Goal: Ask a question

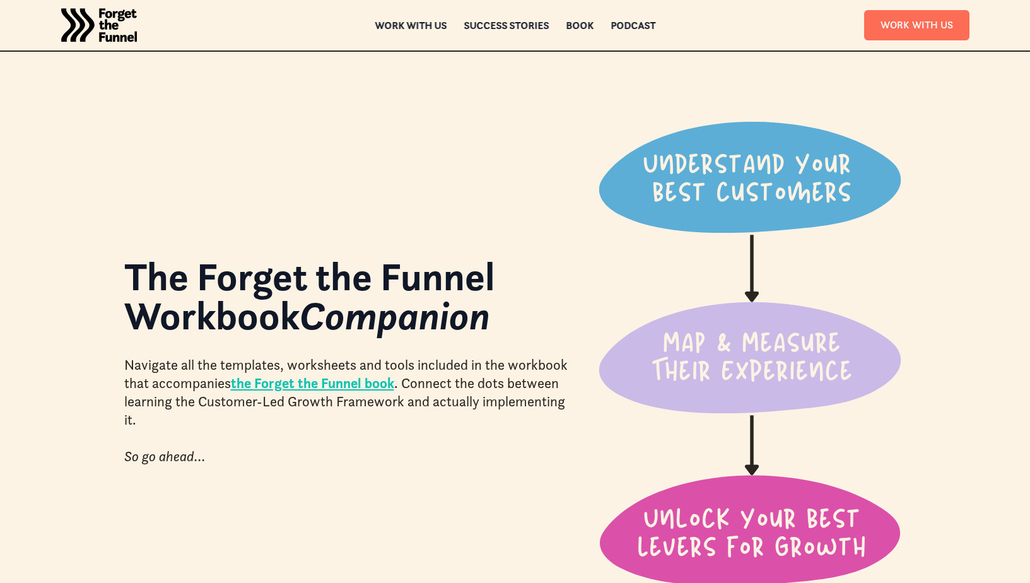
scroll to position [442, 0]
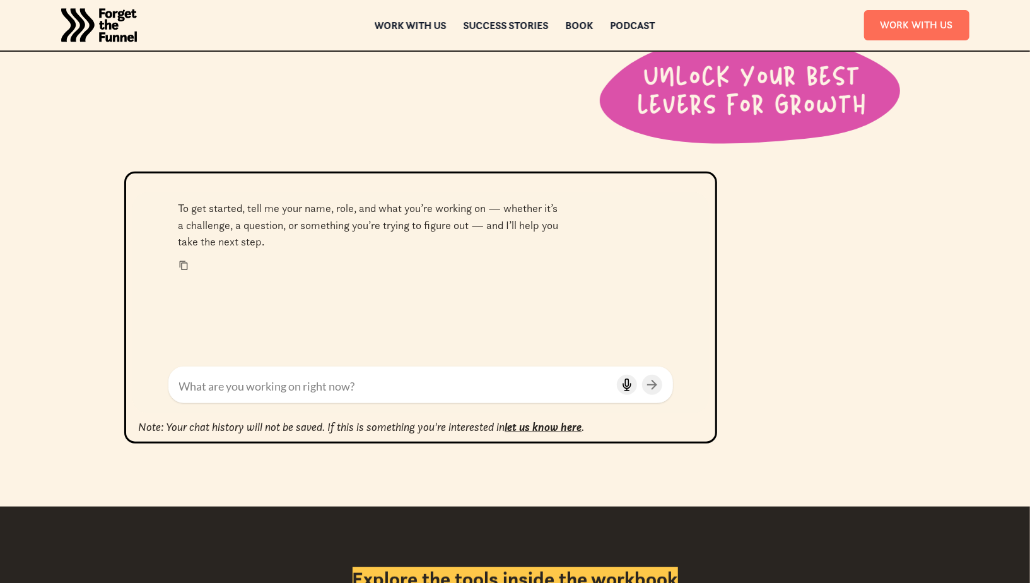
click at [628, 382] on icon at bounding box center [626, 383] width 3 height 8
click at [588, 362] on div "To get started, tell me your name, role, and what you’re working on — whether i…" at bounding box center [420, 279] width 577 height 174
click at [657, 387] on icon at bounding box center [652, 385] width 10 height 10
click at [348, 385] on textarea "hi can you hear me" at bounding box center [395, 386] width 433 height 17
drag, startPoint x: 299, startPoint y: 385, endPoint x: 158, endPoint y: 367, distance: 142.5
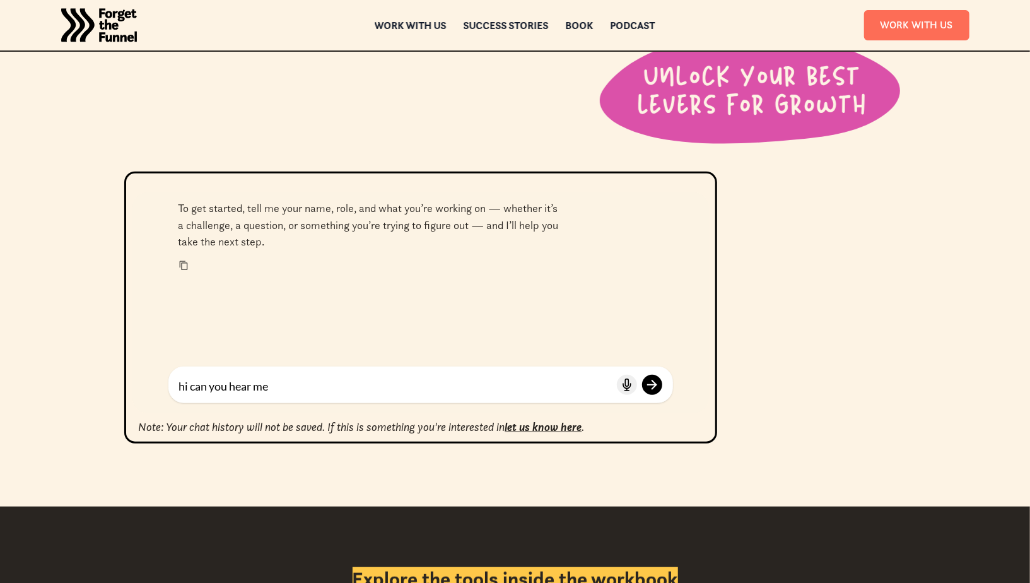
click at [163, 368] on div "hi can you hear me" at bounding box center [420, 389] width 577 height 47
type textarea "hi can you hear me"
click at [619, 388] on button at bounding box center [627, 385] width 20 height 20
click at [658, 383] on button at bounding box center [652, 385] width 20 height 20
click at [626, 385] on icon at bounding box center [627, 384] width 13 height 13
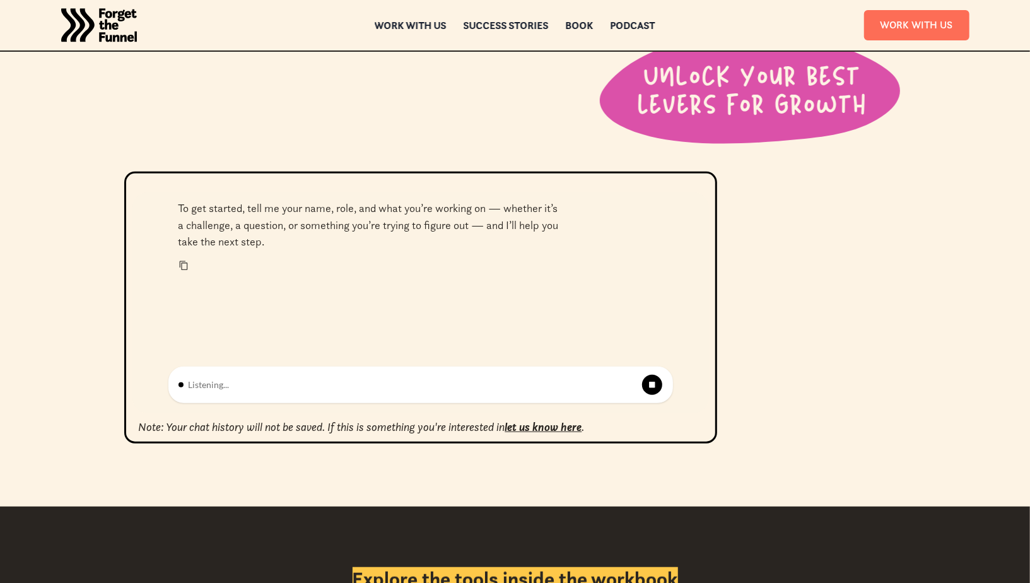
click at [652, 383] on rect at bounding box center [652, 384] width 5 height 5
click at [624, 383] on icon at bounding box center [627, 384] width 13 height 13
click at [648, 387] on icon at bounding box center [652, 385] width 10 height 10
click at [621, 386] on icon at bounding box center [627, 384] width 13 height 13
click at [657, 383] on icon at bounding box center [652, 385] width 10 height 10
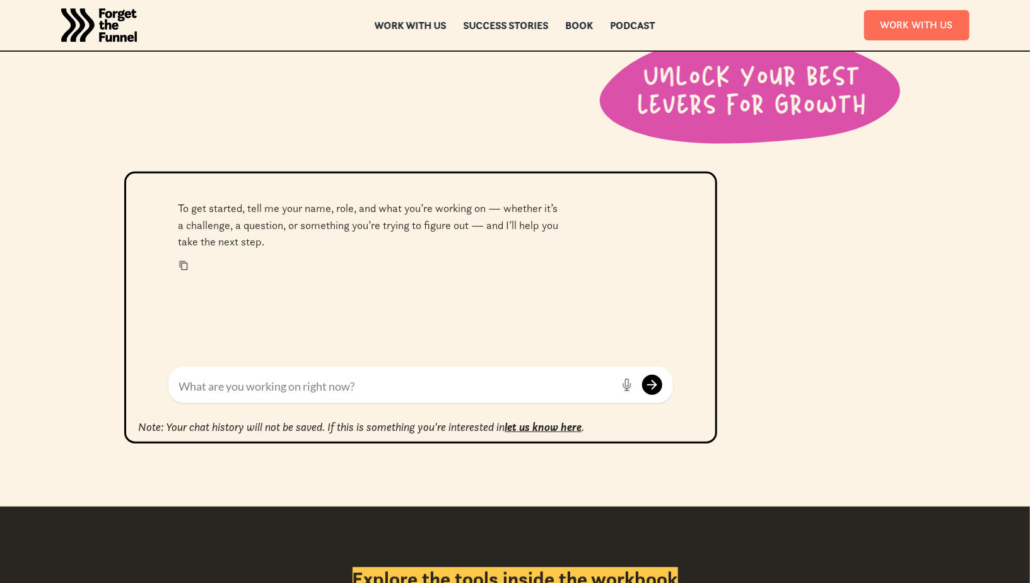
drag, startPoint x: 592, startPoint y: 387, endPoint x: 120, endPoint y: 337, distance: 474.4
click at [120, 337] on div "To get started, tell me your name, role, and what you’re working on — whether i…" at bounding box center [515, 339] width 908 height 334
type textarea "hi can you hear me can you hear me now [PERSON_NAME] estabando I will say about…"
click at [626, 378] on button at bounding box center [627, 385] width 20 height 20
click at [656, 386] on icon at bounding box center [652, 385] width 10 height 10
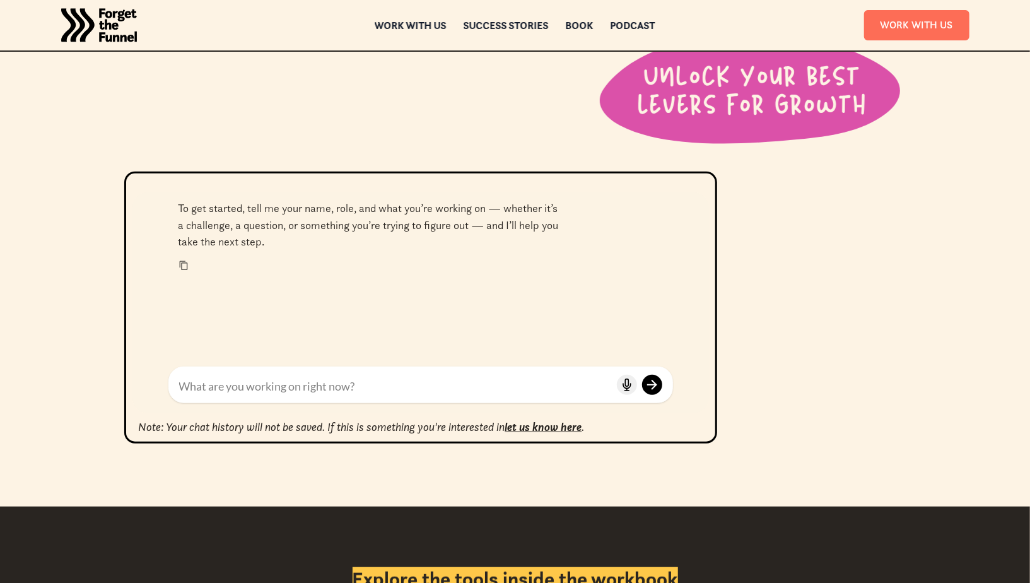
drag, startPoint x: 404, startPoint y: 394, endPoint x: 125, endPoint y: 375, distance: 279.4
click at [125, 375] on div "To get started, tell me your name, role, and what you’re working on — whether i…" at bounding box center [420, 307] width 593 height 271
type textarea "you'll know me at [PERSON_NAME] you know me"
